Goal: Entertainment & Leisure: Consume media (video, audio)

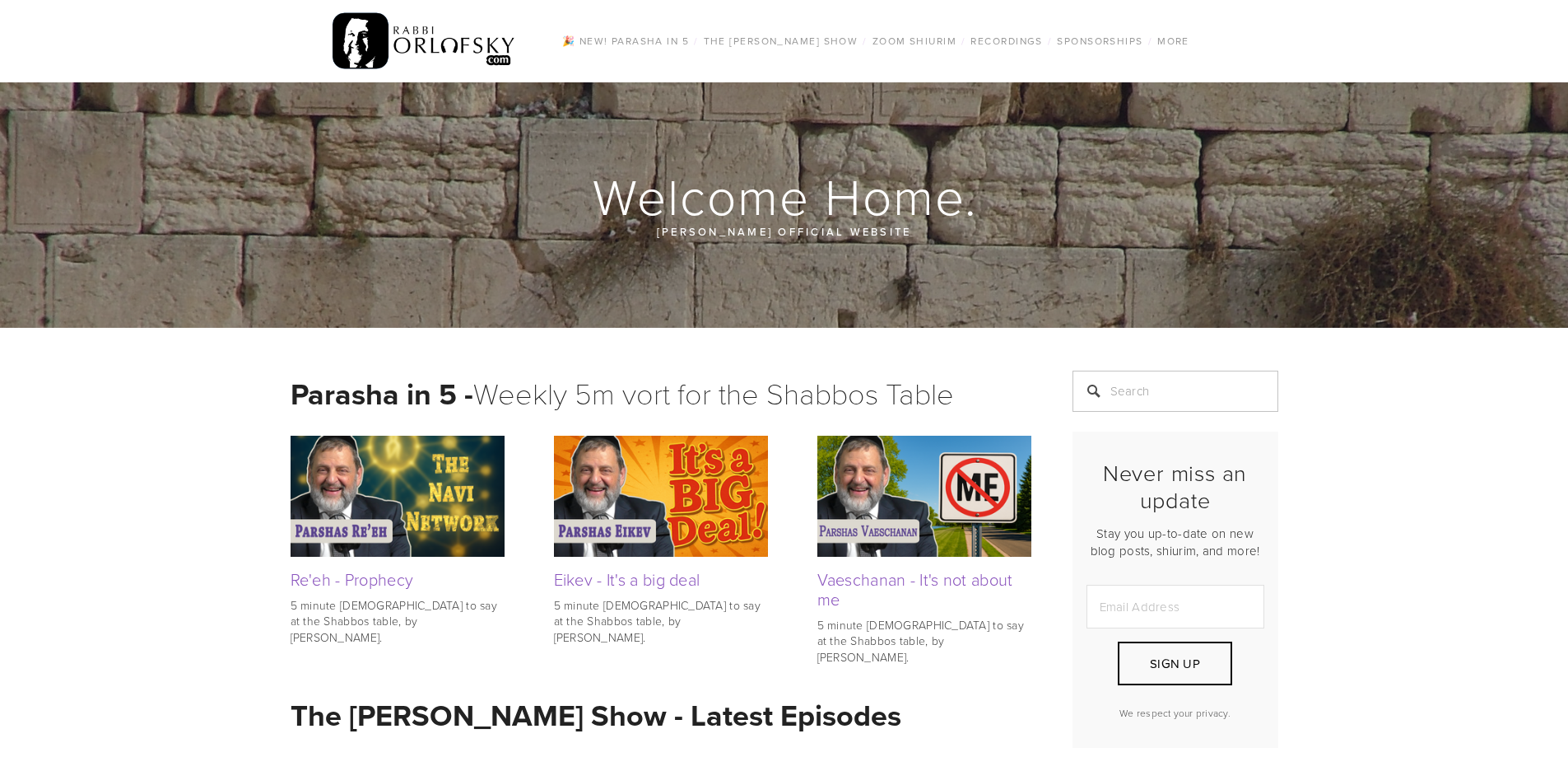
click at [713, 542] on img at bounding box center [661, 496] width 214 height 120
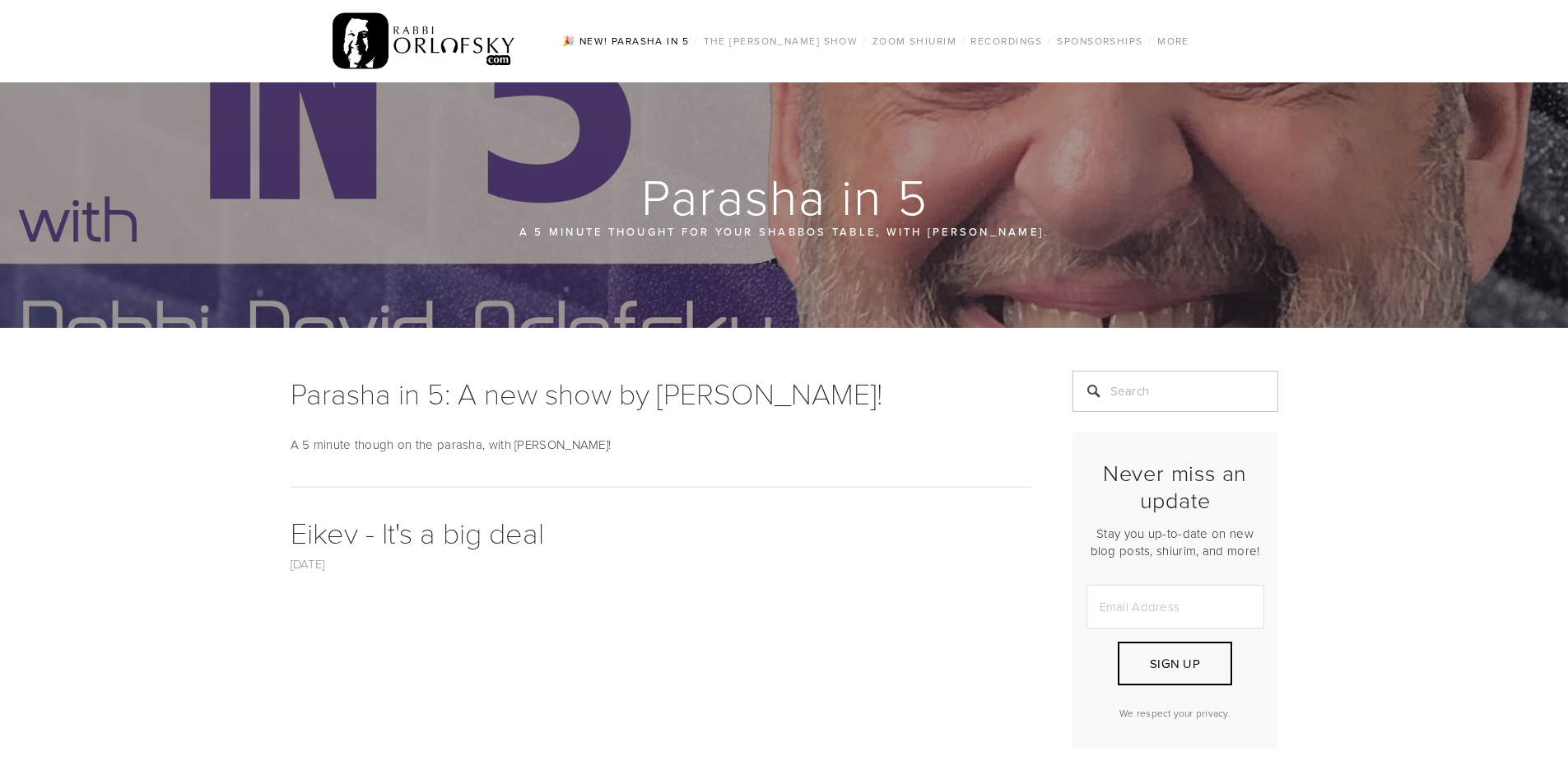
click at [643, 38] on link "🎉 NEW! Parasha in 5" at bounding box center [626, 42] width 136 height 22
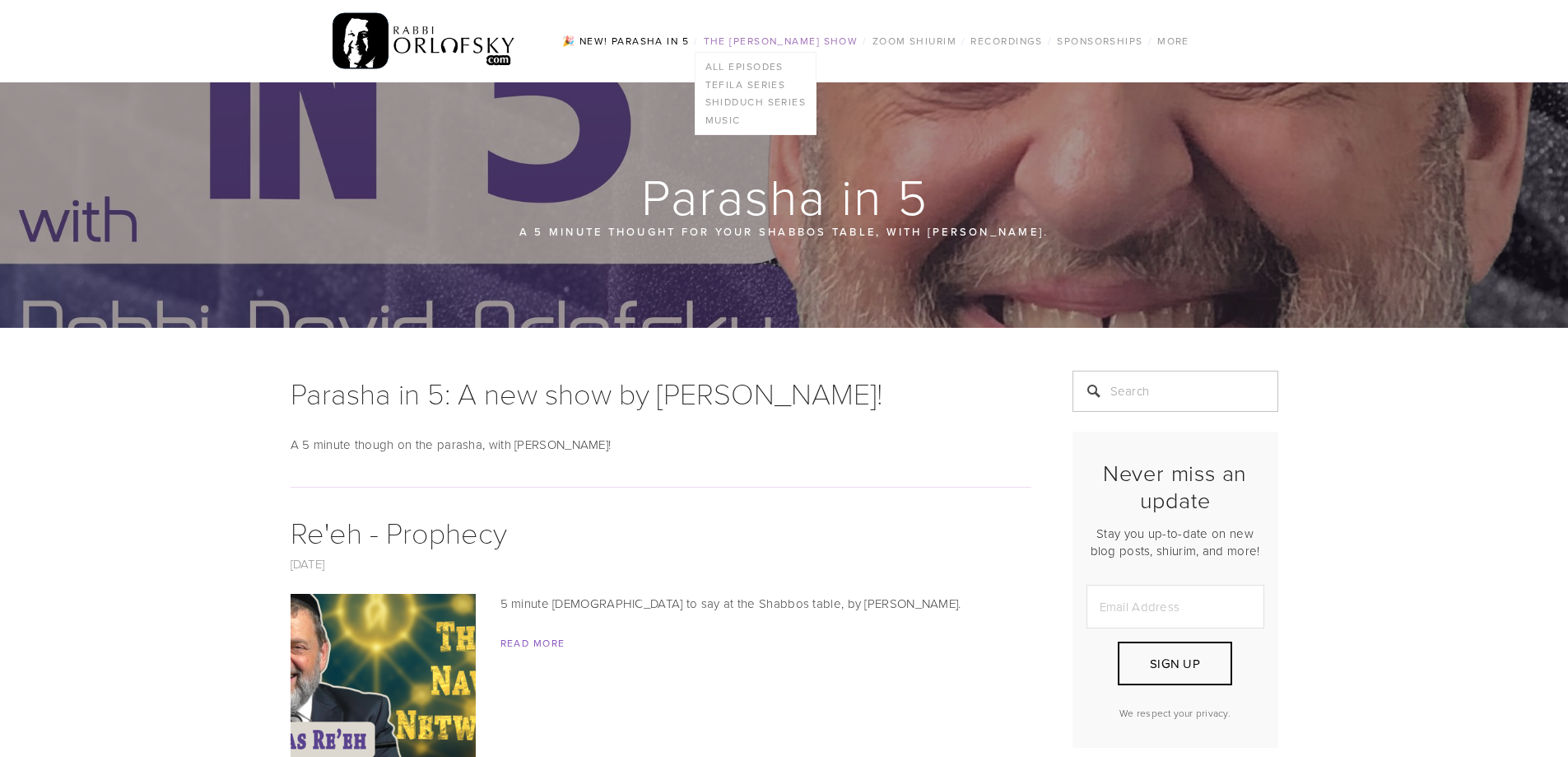
click at [756, 47] on link "The [PERSON_NAME] Show" at bounding box center [782, 42] width 165 height 22
click at [777, 35] on link "The [PERSON_NAME] Show" at bounding box center [782, 42] width 165 height 22
click at [747, 66] on link "All Episodes" at bounding box center [756, 67] width 121 height 18
